Goal: Find specific page/section: Find specific page/section

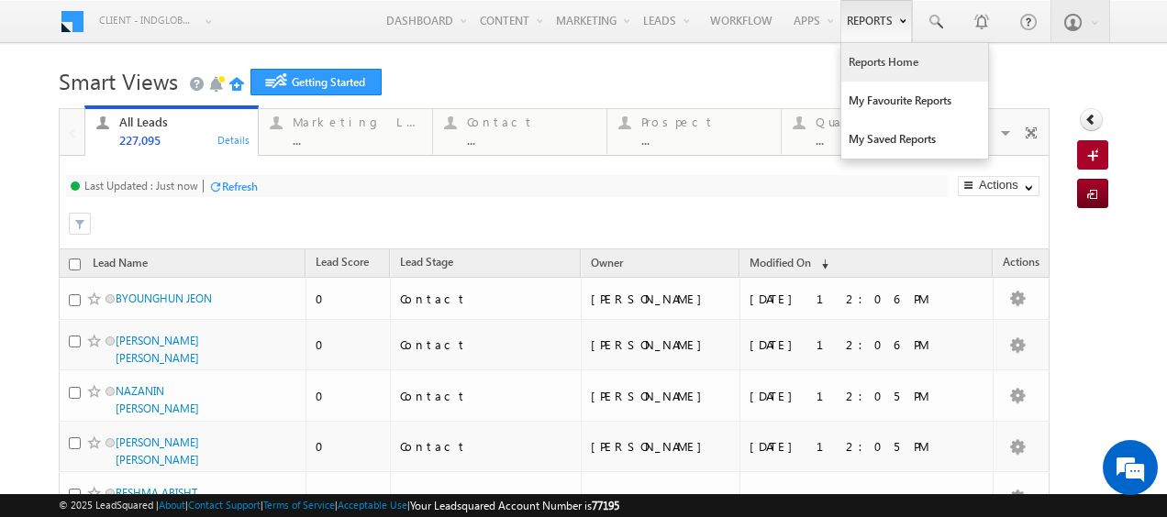
click at [880, 64] on link "Reports Home" at bounding box center [914, 62] width 147 height 39
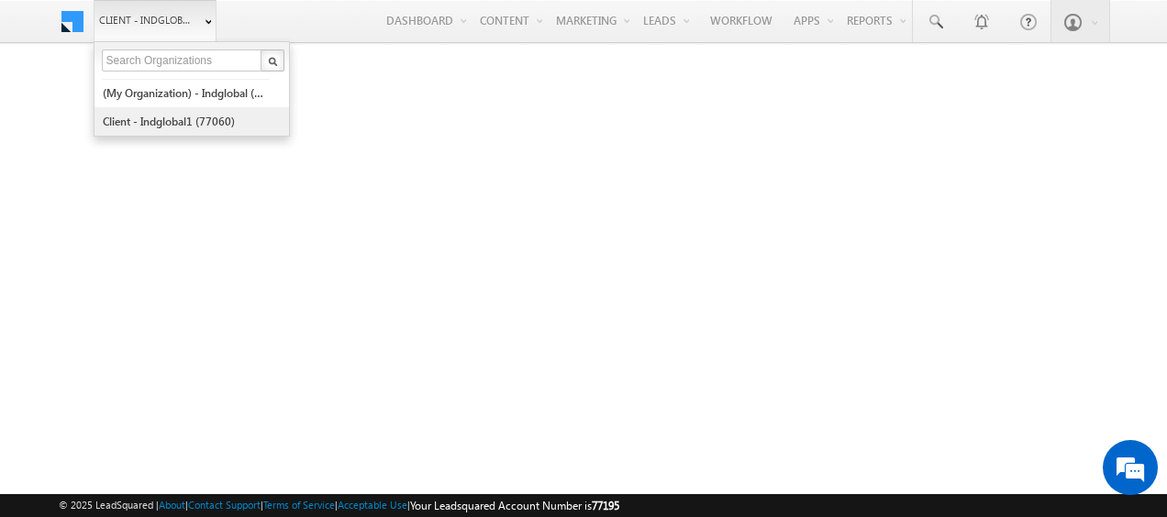
click at [163, 119] on link "Client - indglobal1 (77060)" at bounding box center [186, 121] width 168 height 28
